Goal: Check status: Check status

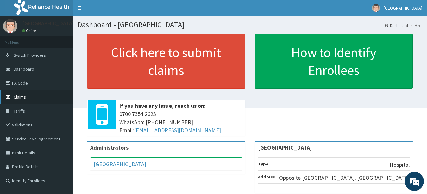
click at [51, 95] on link "Claims" at bounding box center [36, 97] width 73 height 14
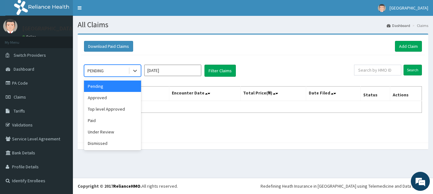
click at [122, 69] on div "PENDING" at bounding box center [106, 71] width 44 height 10
click at [116, 101] on div "Approved" at bounding box center [112, 97] width 57 height 11
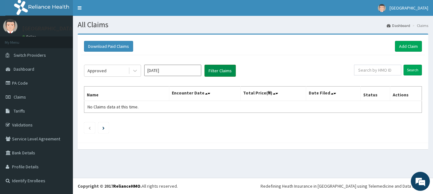
click at [215, 73] on button "Filter Claims" at bounding box center [219, 71] width 31 height 12
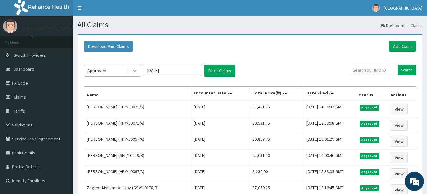
click at [135, 70] on icon at bounding box center [135, 70] width 6 height 6
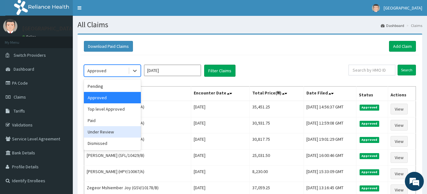
click at [118, 134] on div "Under Review" at bounding box center [112, 131] width 57 height 11
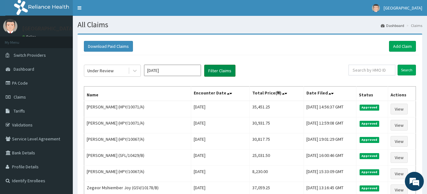
click at [228, 72] on button "Filter Claims" at bounding box center [219, 71] width 31 height 12
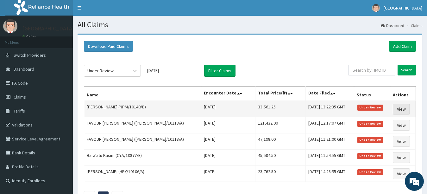
click at [402, 108] on link "View" at bounding box center [401, 109] width 17 height 11
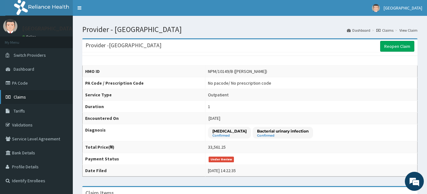
click at [33, 95] on link "Claims" at bounding box center [36, 97] width 73 height 14
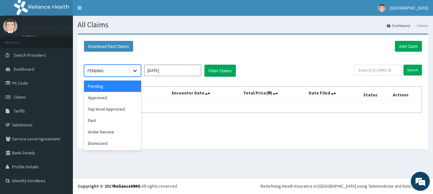
click at [132, 73] on icon at bounding box center [135, 70] width 6 height 6
click at [113, 102] on div "Approved" at bounding box center [112, 97] width 57 height 11
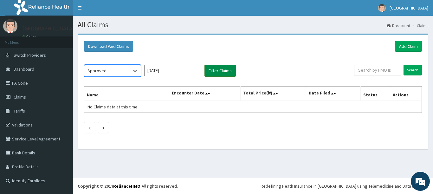
click at [221, 73] on button "Filter Claims" at bounding box center [219, 71] width 31 height 12
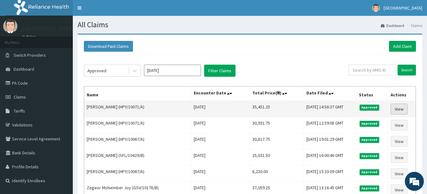
click at [403, 111] on link "View" at bounding box center [399, 109] width 17 height 11
